Goal: Check status: Check status

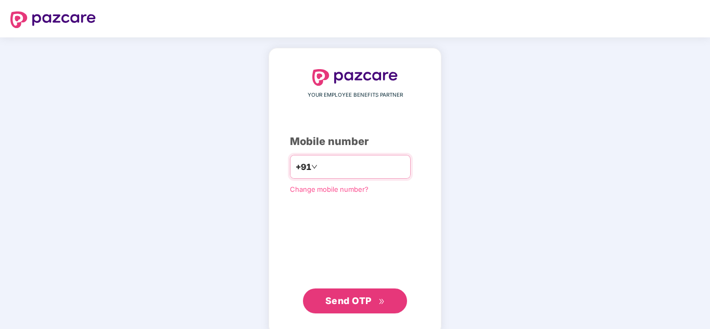
click at [333, 168] on input "number" at bounding box center [362, 167] width 85 height 17
type input "**********"
click at [346, 297] on span "Send OTP" at bounding box center [348, 301] width 46 height 11
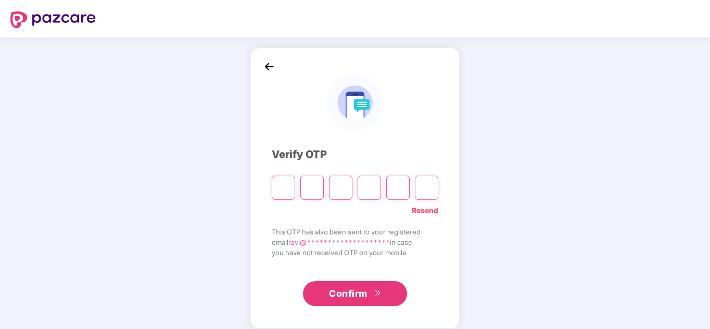
type input "*"
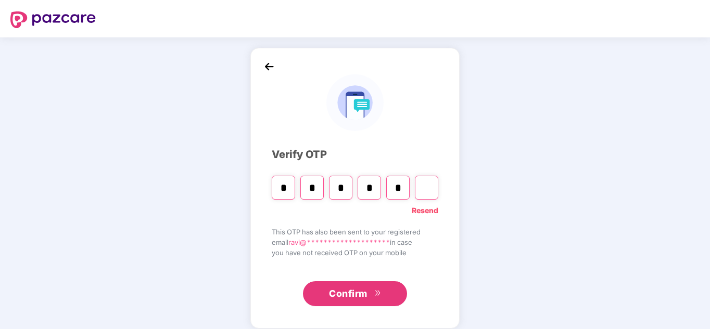
type input "*"
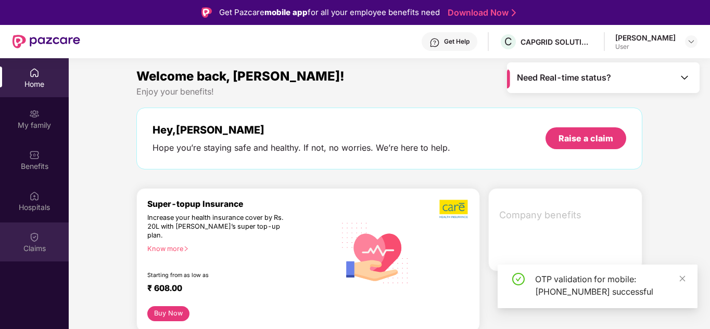
click at [44, 239] on div "Claims" at bounding box center [34, 242] width 69 height 39
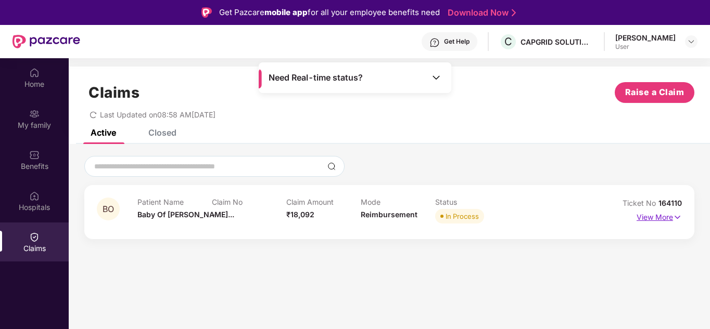
click at [645, 217] on p "View More" at bounding box center [659, 216] width 45 height 14
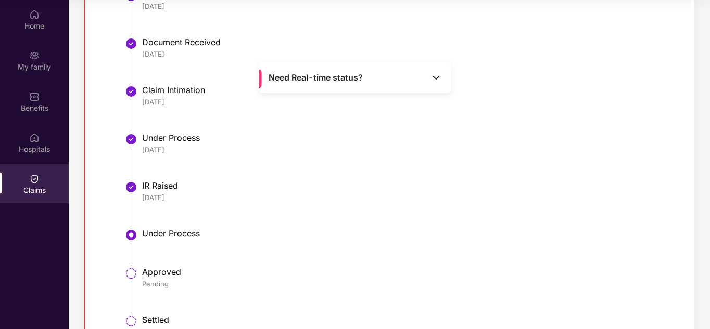
scroll to position [351, 0]
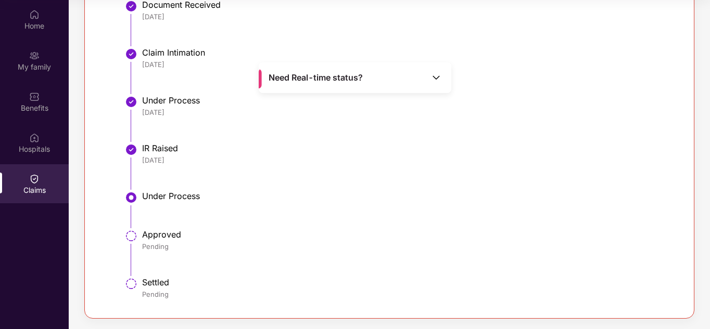
click at [20, 238] on div "Home My family Benefits Hospitals Claims" at bounding box center [34, 164] width 69 height 329
